Goal: Understand process/instructions

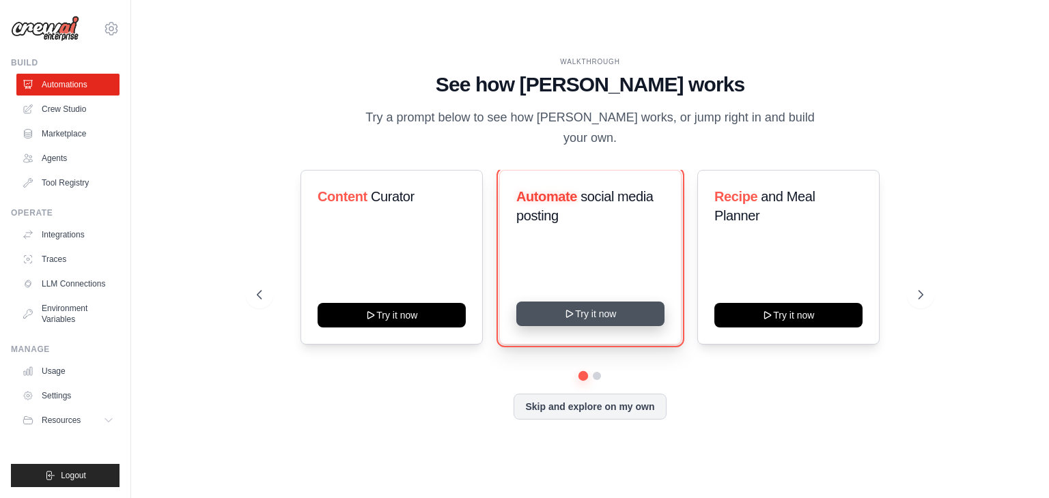
click at [552, 307] on button "Try it now" at bounding box center [590, 314] width 148 height 25
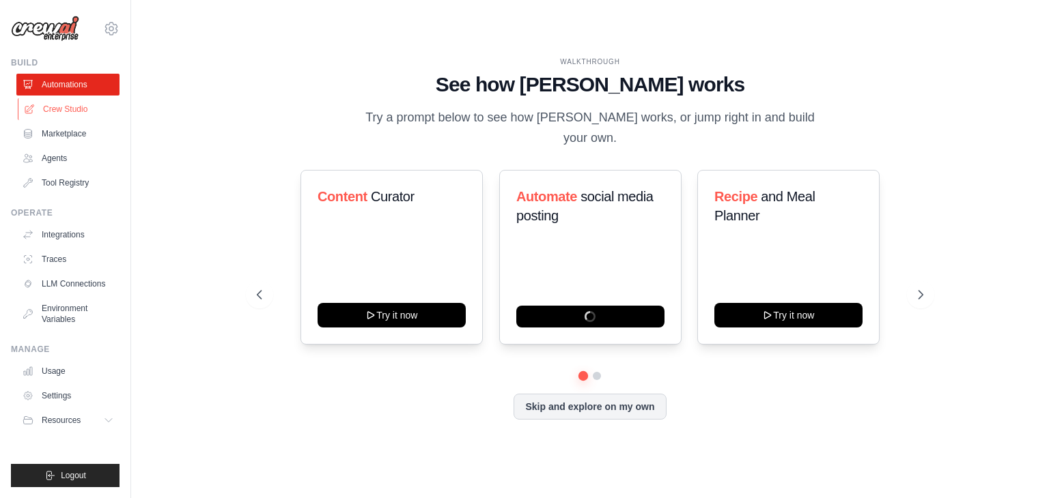
click at [55, 112] on link "Crew Studio" at bounding box center [69, 109] width 103 height 22
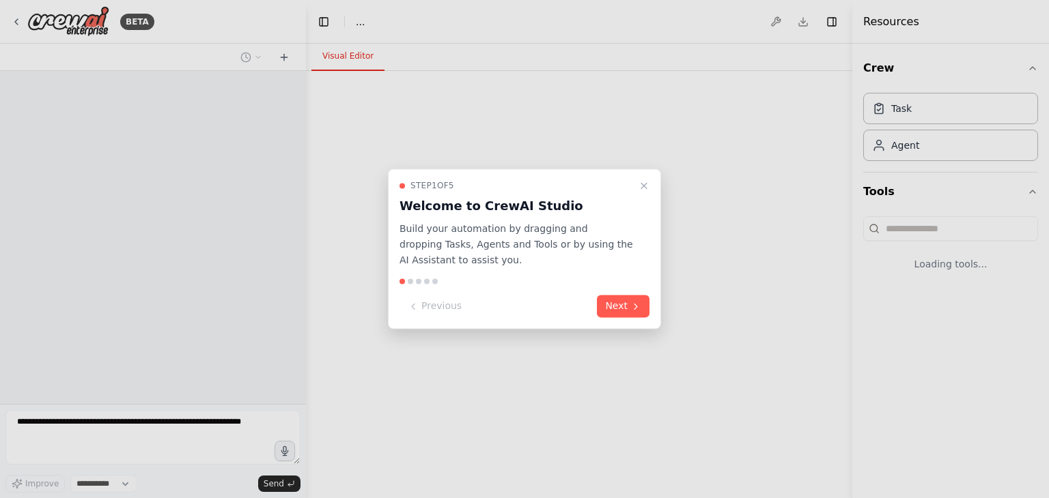
select select "****"
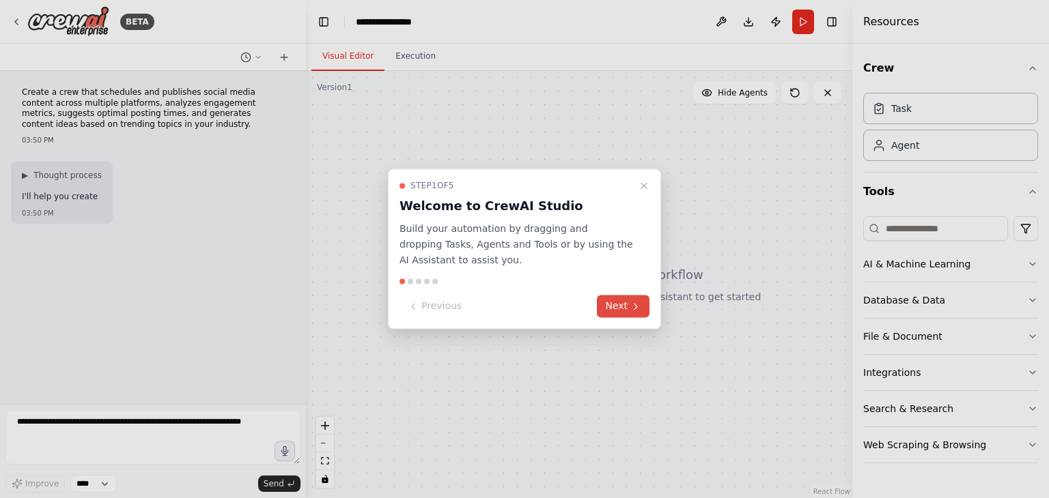
click at [625, 304] on button "Next" at bounding box center [623, 307] width 53 height 23
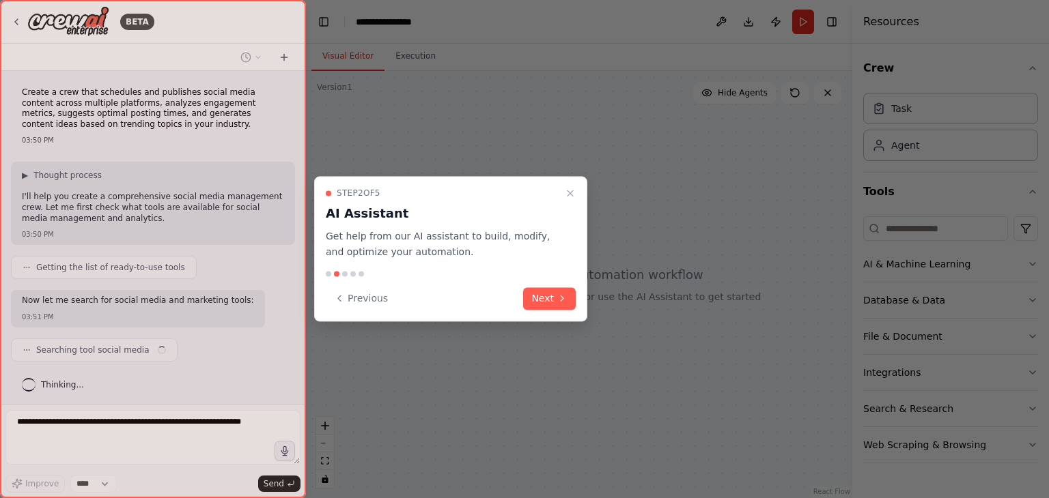
scroll to position [1, 0]
click at [562, 294] on icon at bounding box center [561, 298] width 11 height 11
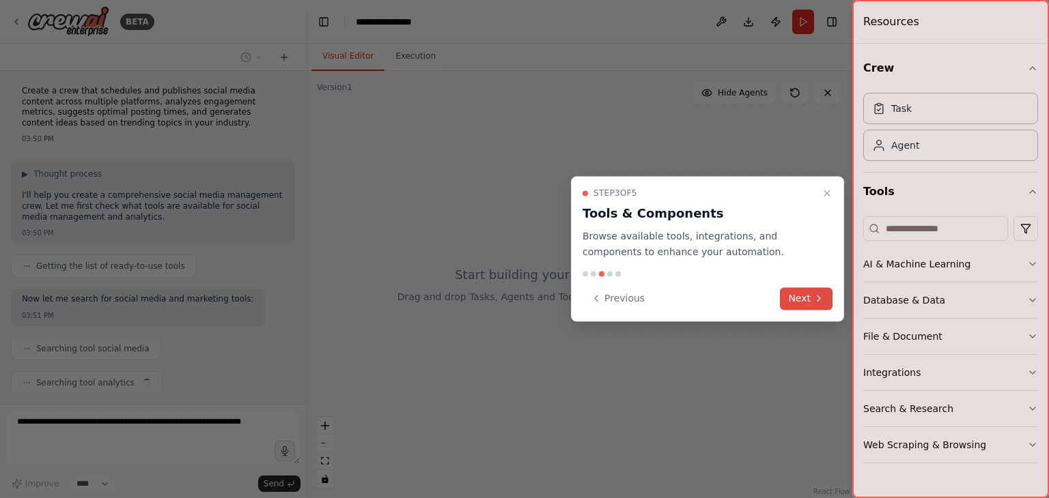
scroll to position [36, 0]
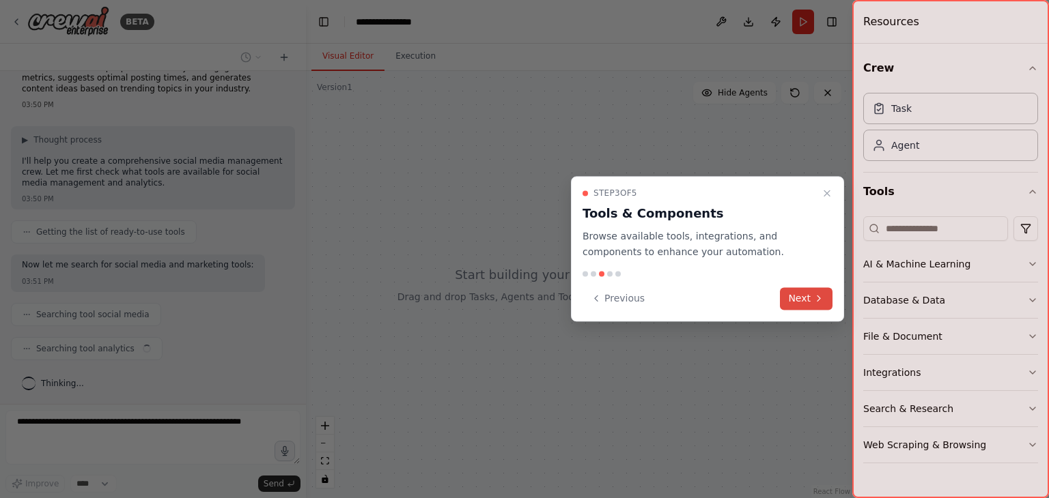
click at [806, 306] on button "Next" at bounding box center [806, 298] width 53 height 23
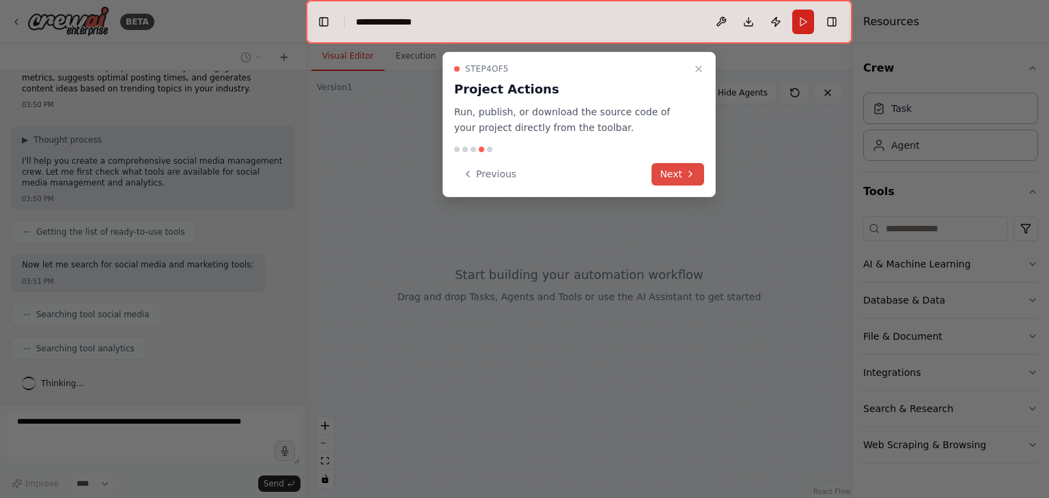
click at [673, 163] on button "Next" at bounding box center [677, 174] width 53 height 23
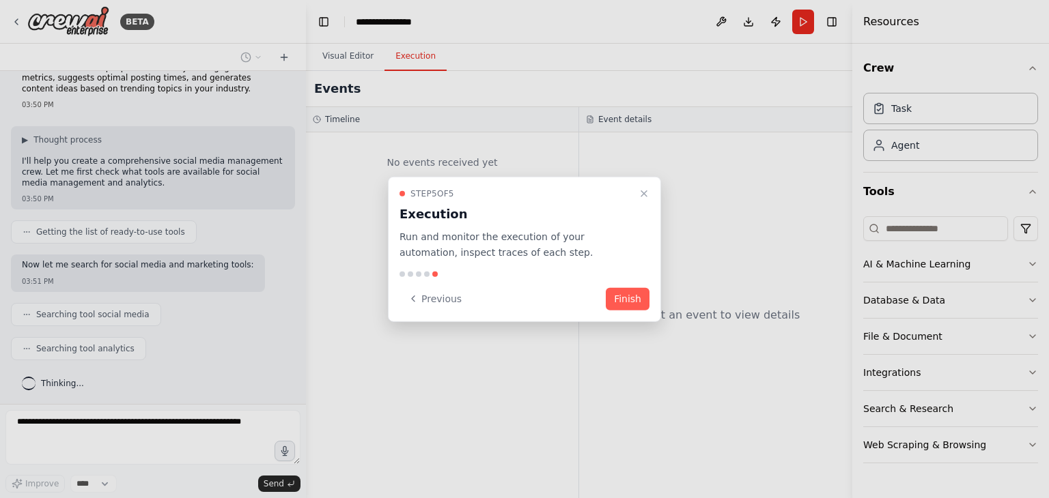
scroll to position [69, 0]
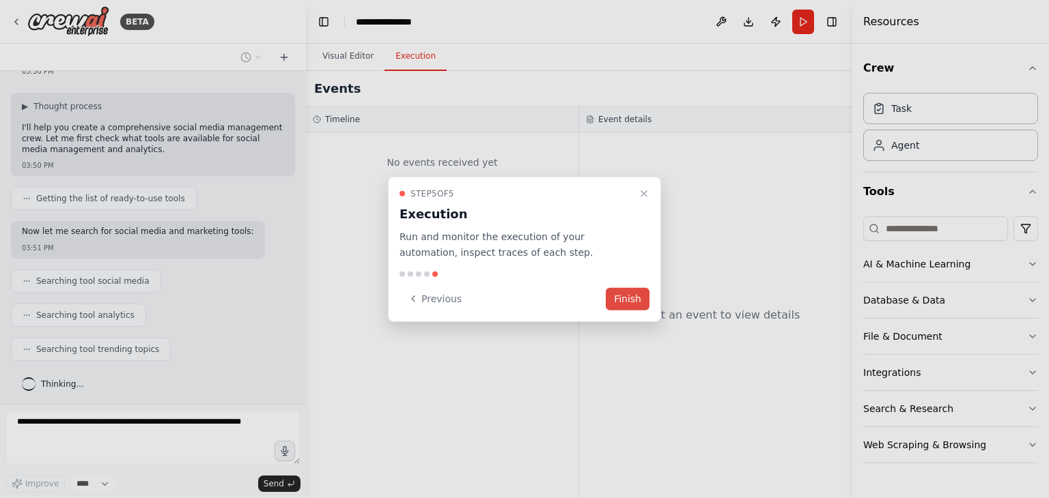
click at [626, 299] on button "Finish" at bounding box center [628, 298] width 44 height 23
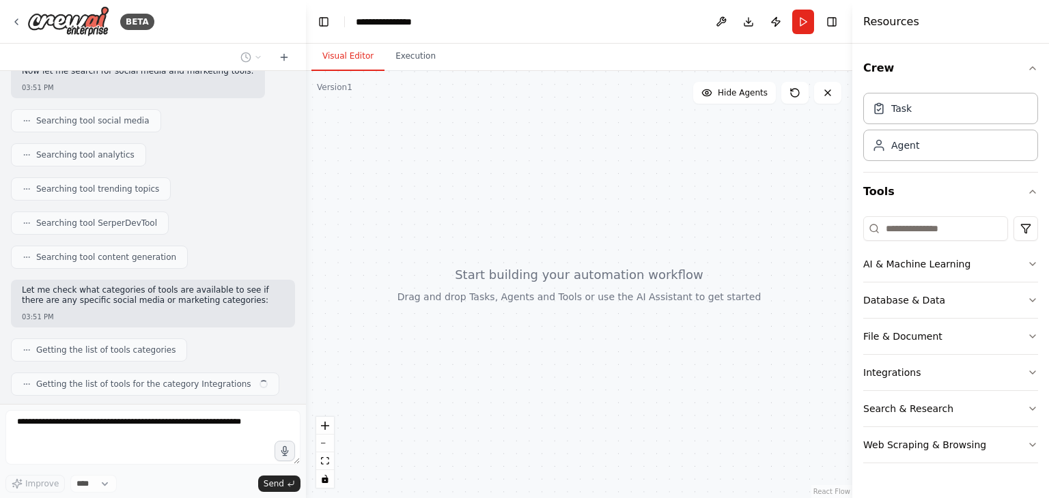
scroll to position [264, 0]
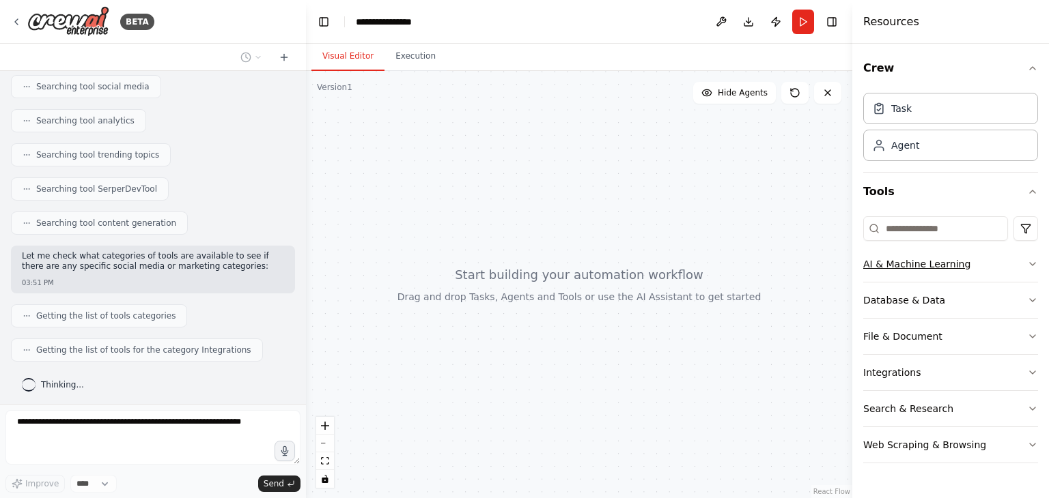
click at [929, 270] on button "AI & Machine Learning" at bounding box center [950, 264] width 175 height 36
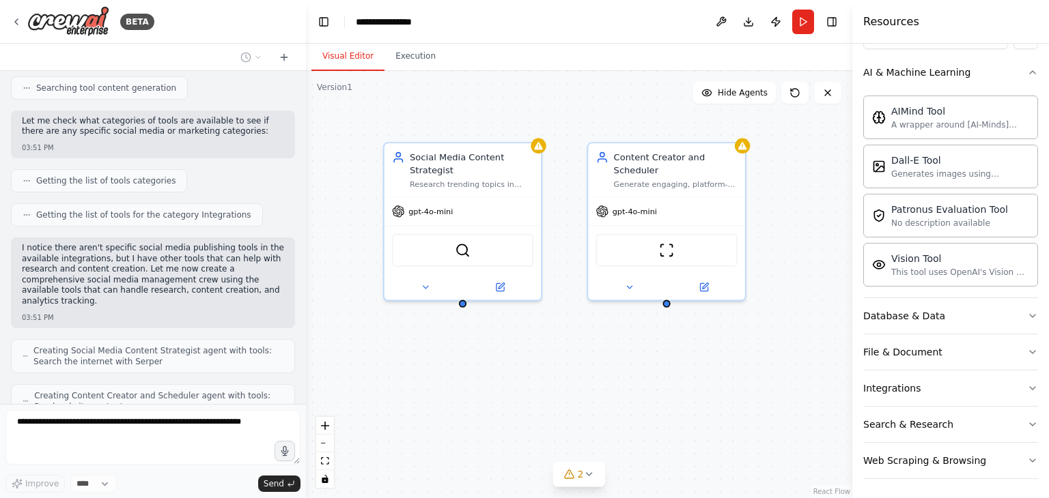
scroll to position [444, 0]
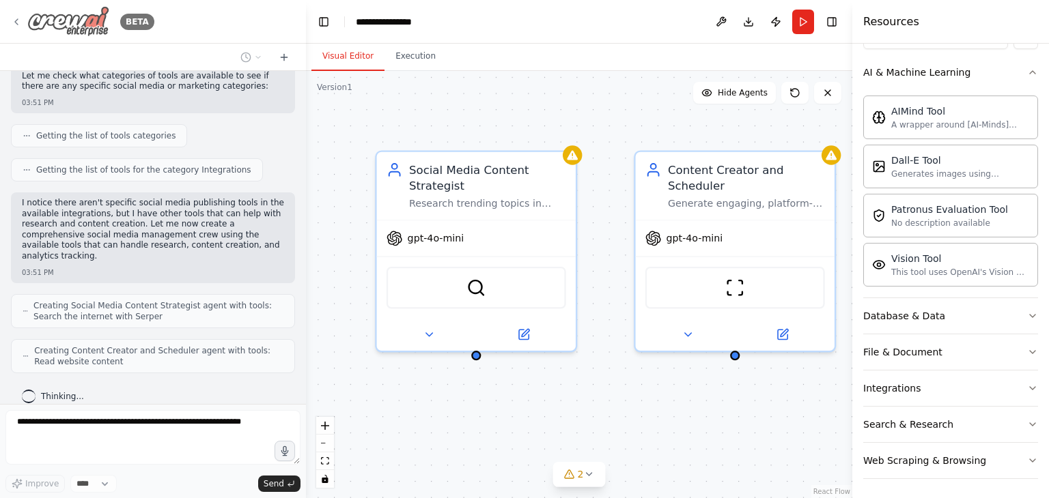
click at [15, 16] on icon at bounding box center [16, 21] width 11 height 11
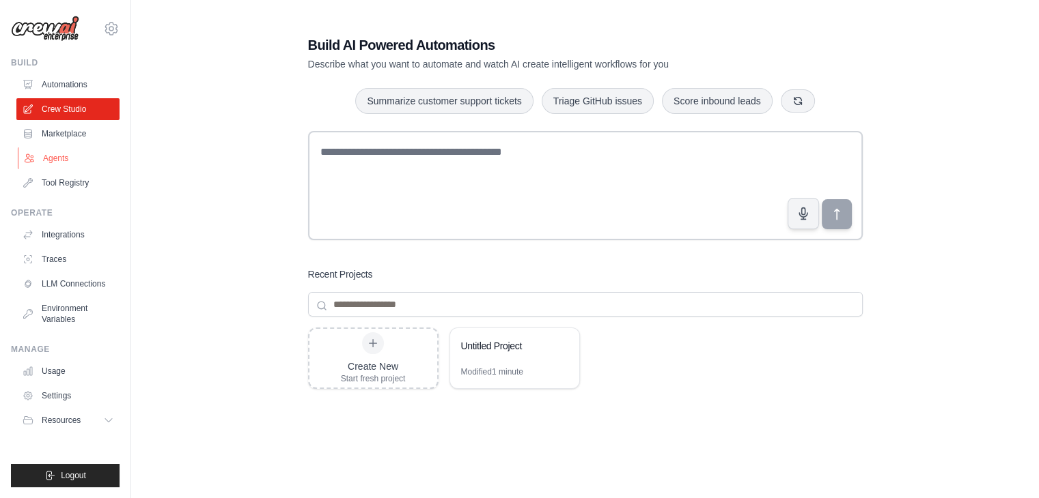
click at [66, 157] on link "Agents" at bounding box center [69, 158] width 103 height 22
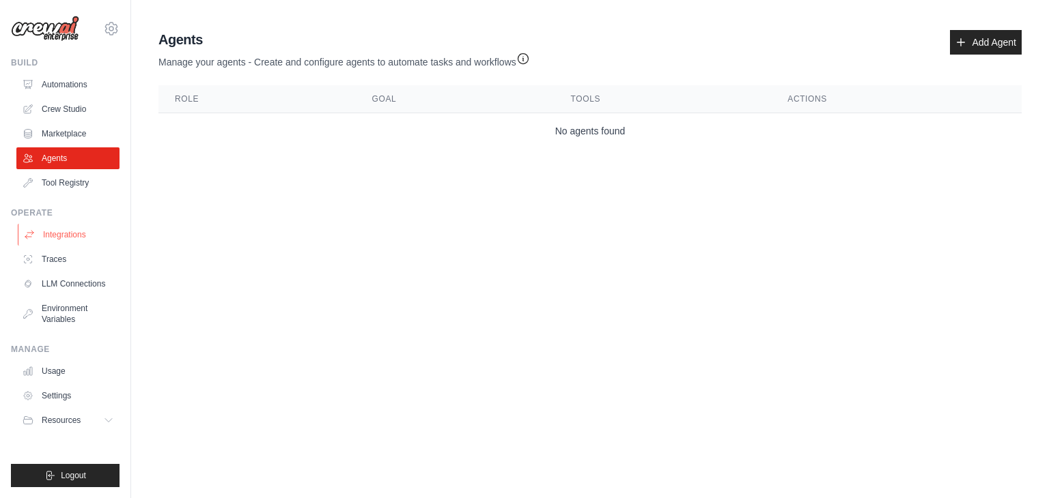
click at [67, 233] on link "Integrations" at bounding box center [69, 235] width 103 height 22
